Goal: Obtain resource: Download file/media

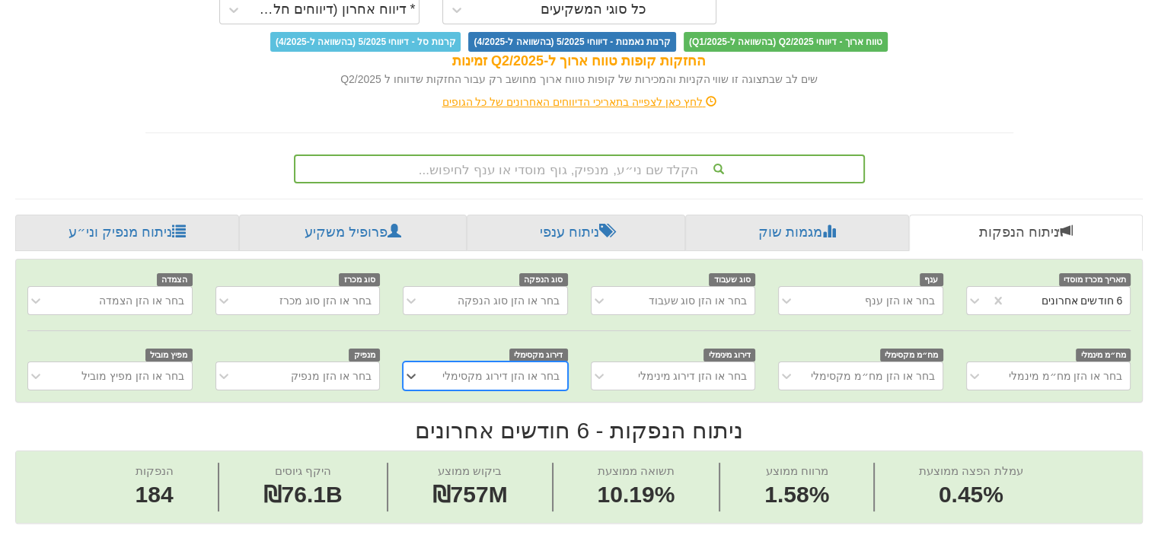
scroll to position [228, 0]
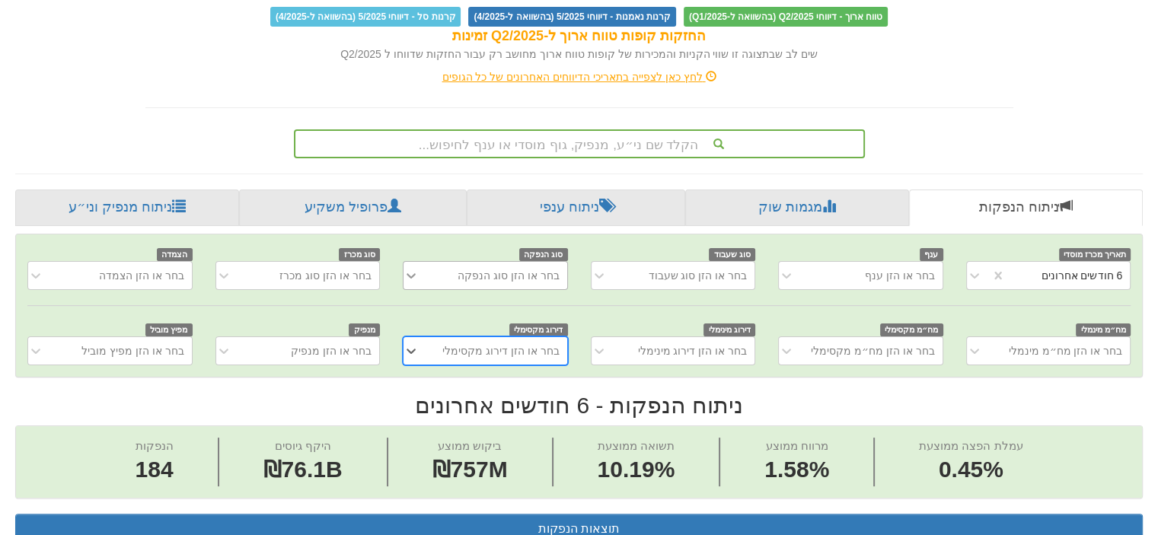
click at [414, 270] on icon at bounding box center [410, 275] width 15 height 15
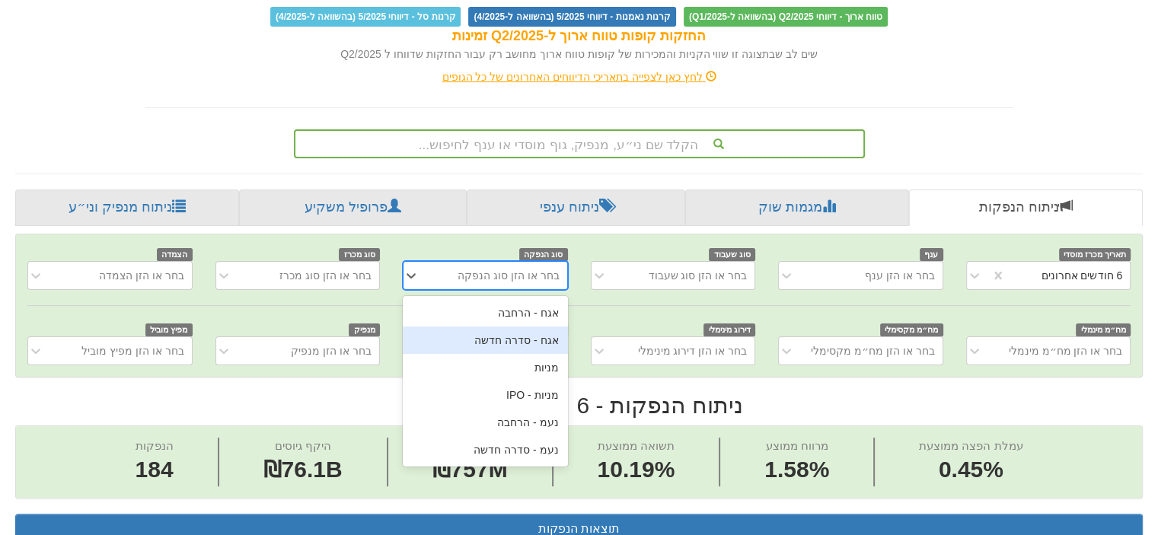
click at [510, 340] on div "אגח - סדרה חדשה" at bounding box center [485, 340] width 165 height 27
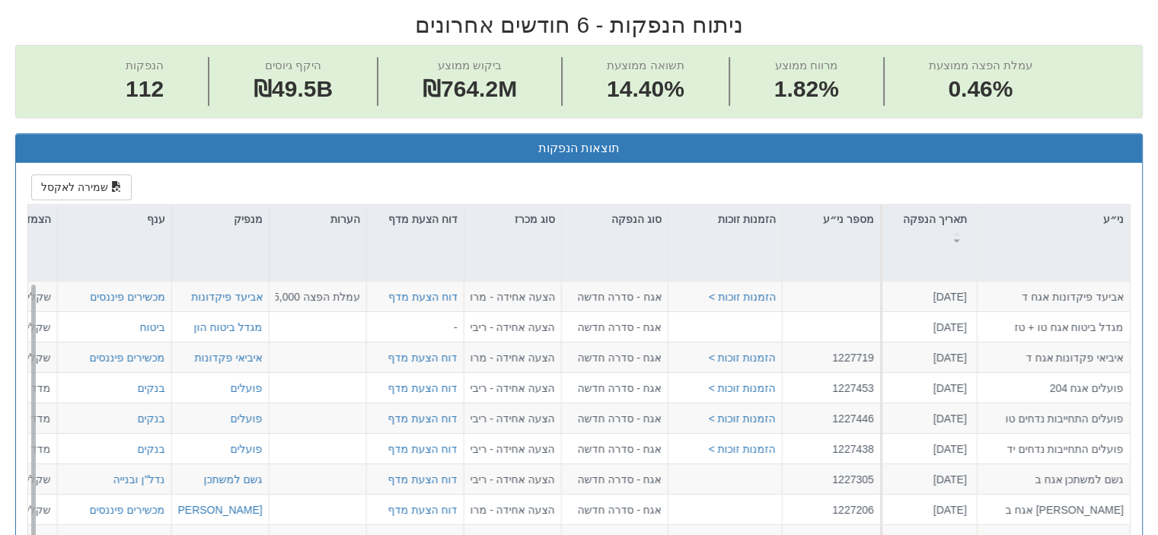
scroll to position [0, 3066]
click at [75, 179] on button "שמירה לאקסל" at bounding box center [81, 187] width 100 height 26
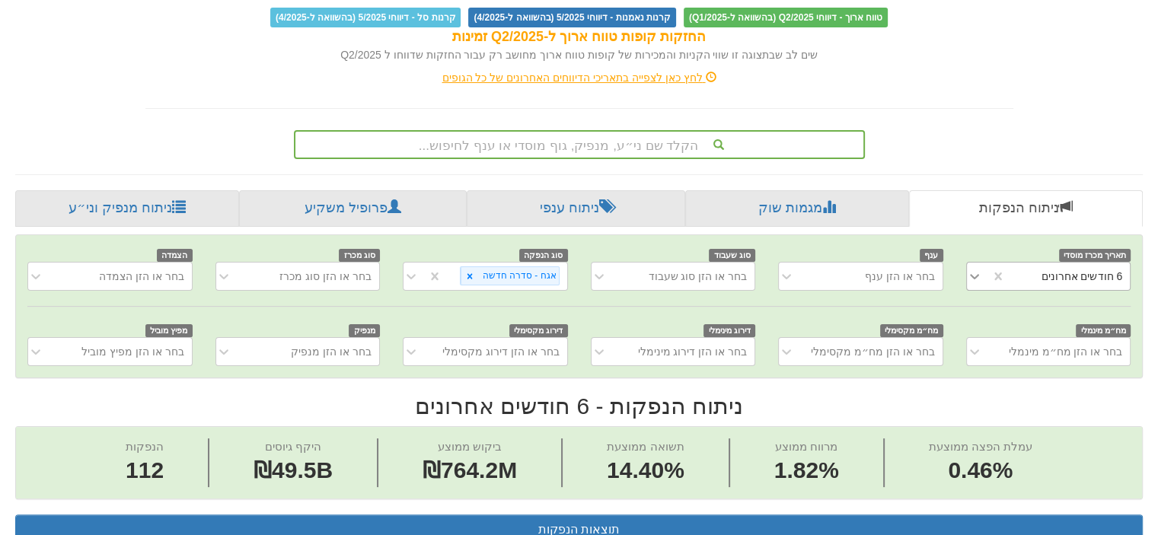
scroll to position [228, 0]
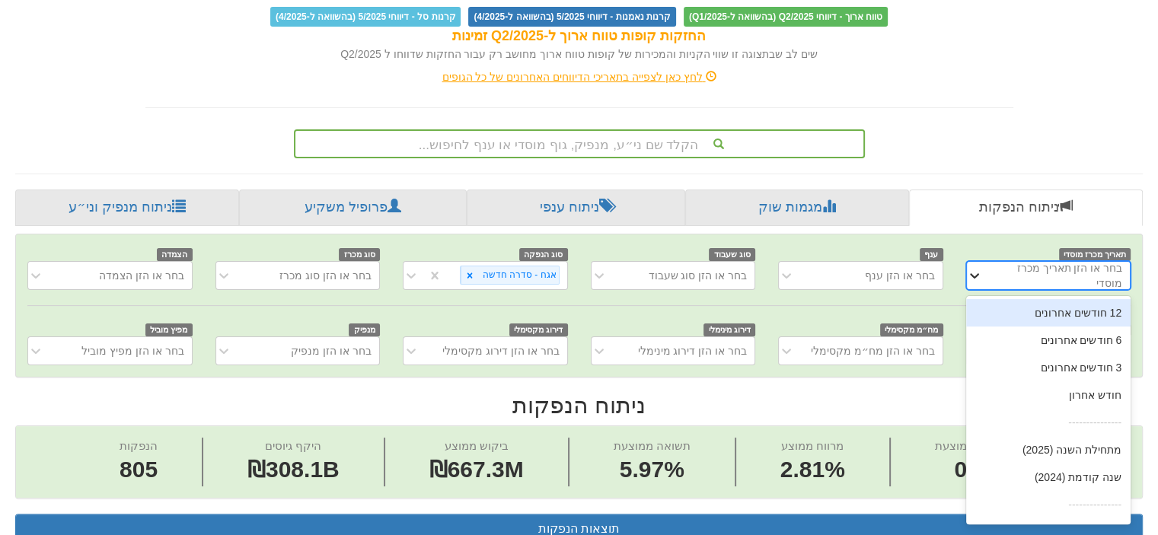
click at [974, 273] on icon at bounding box center [974, 275] width 15 height 15
click at [1075, 314] on div "12 חודשים אחרונים" at bounding box center [1048, 312] width 165 height 27
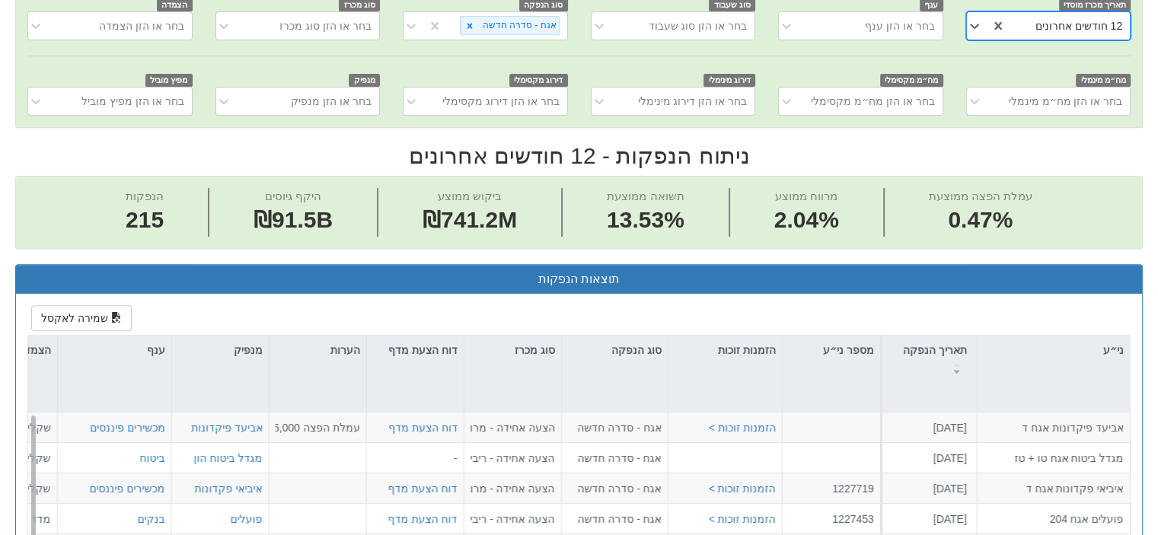
scroll to position [457, 0]
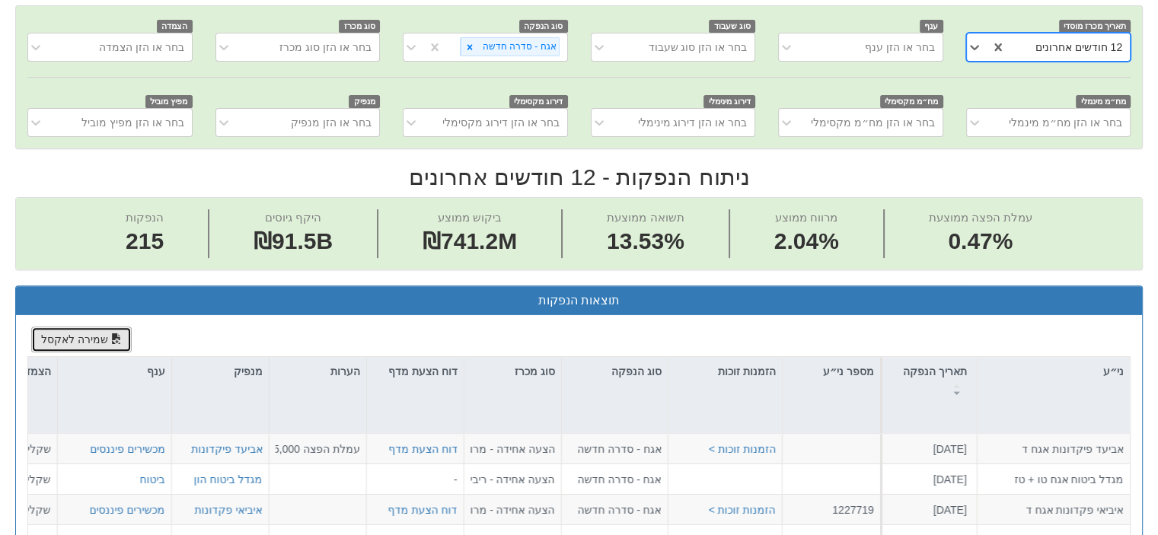
click at [61, 342] on button "שמירה לאקסל" at bounding box center [81, 340] width 100 height 26
